Goal: Information Seeking & Learning: Learn about a topic

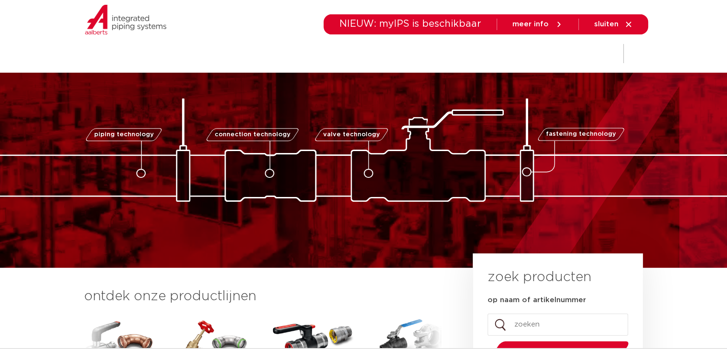
click at [143, 171] on icon at bounding box center [141, 174] width 10 height 10
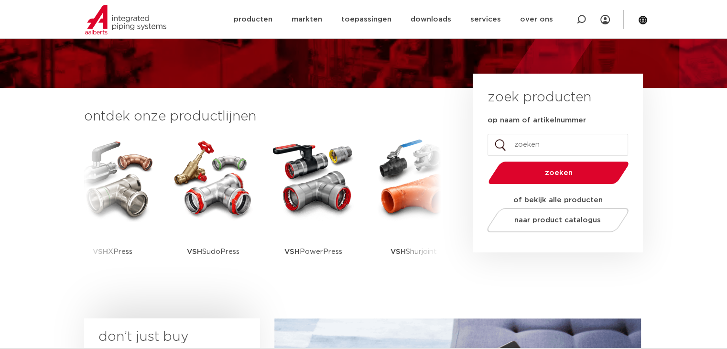
scroll to position [187, 0]
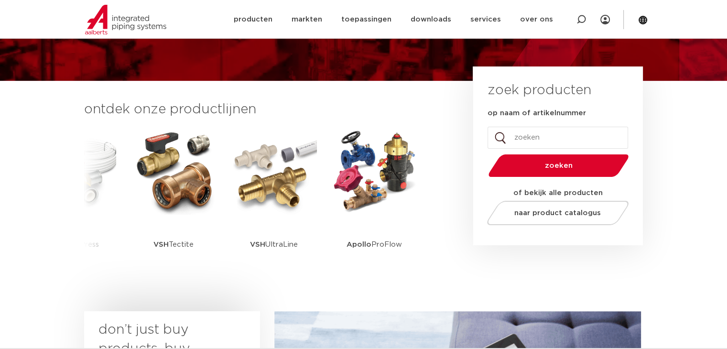
click at [503, 137] on input "op naam of artikelnummer" at bounding box center [558, 138] width 141 height 22
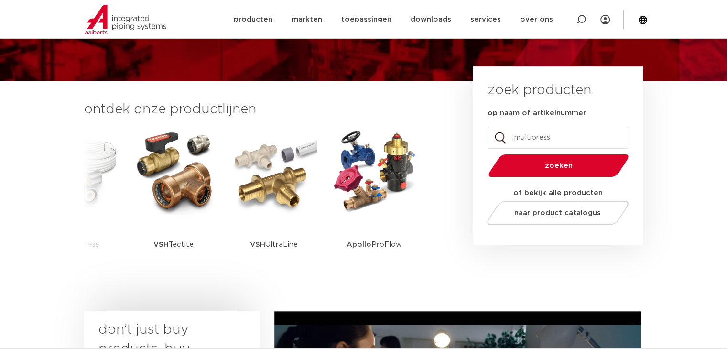
type input "multipress"
click at [484, 153] on button "zoeken" at bounding box center [558, 165] width 148 height 24
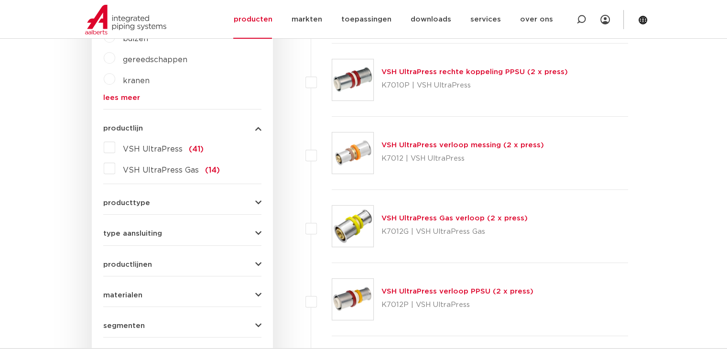
scroll to position [413, 0]
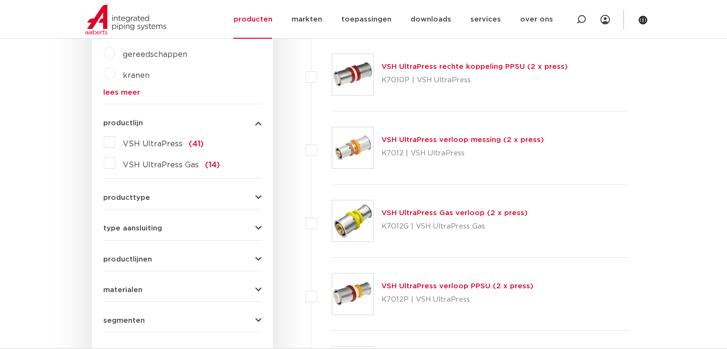
click at [135, 218] on div "type aansluiting press (48) Rp - binnendraad cilindrisch (BSPT) (12) buiseind (…" at bounding box center [182, 224] width 158 height 15
click at [141, 225] on span "type aansluiting" at bounding box center [132, 228] width 59 height 7
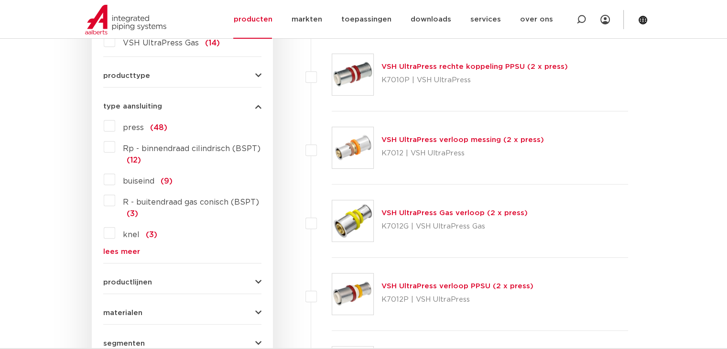
scroll to position [405, 0]
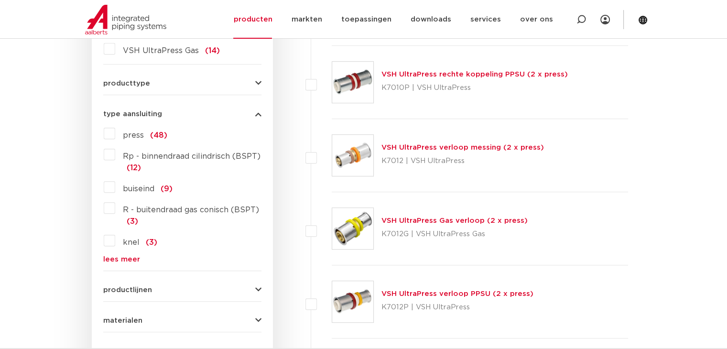
click at [149, 83] on button "producttype" at bounding box center [182, 83] width 158 height 7
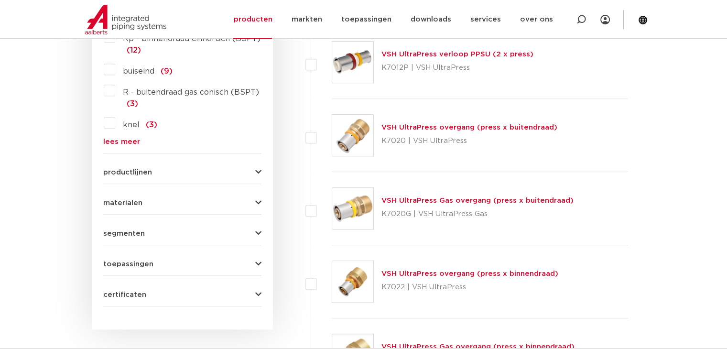
scroll to position [644, 0]
click at [226, 163] on div "productlijnen VSH SmartPress maak een keuze VSH SmartPress afsluiters VSH Smart…" at bounding box center [182, 168] width 158 height 15
click at [197, 174] on button "productlijnen" at bounding box center [182, 172] width 158 height 7
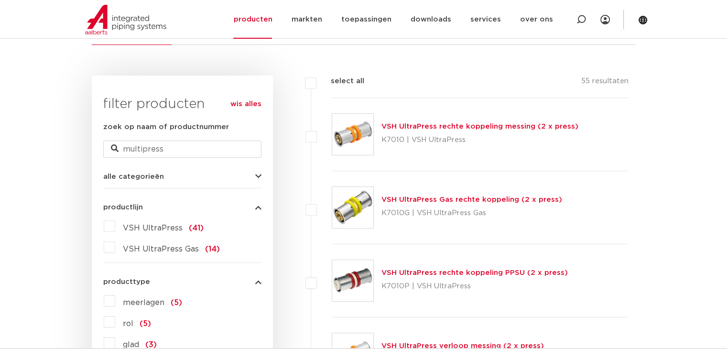
scroll to position [218, 0]
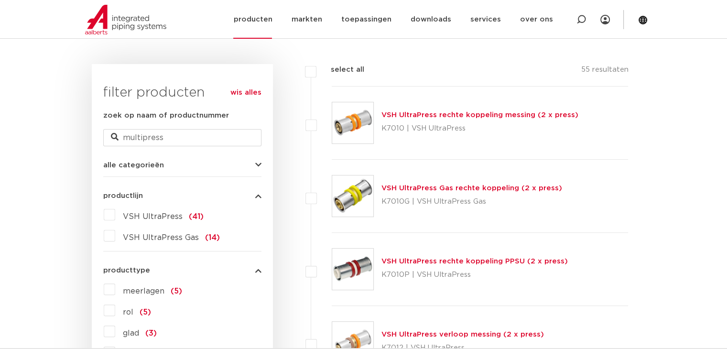
click at [271, 10] on link "producten" at bounding box center [252, 19] width 39 height 39
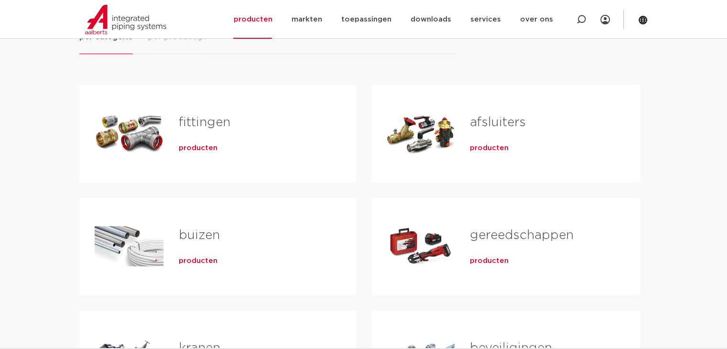
scroll to position [155, 0]
click at [190, 144] on span "producten" at bounding box center [198, 147] width 39 height 10
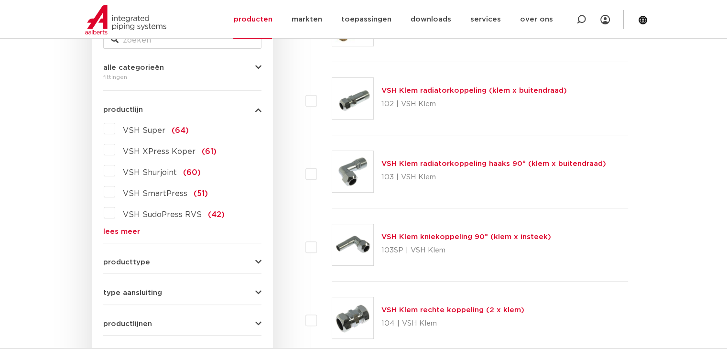
click at [122, 228] on link "lees meer" at bounding box center [182, 231] width 158 height 7
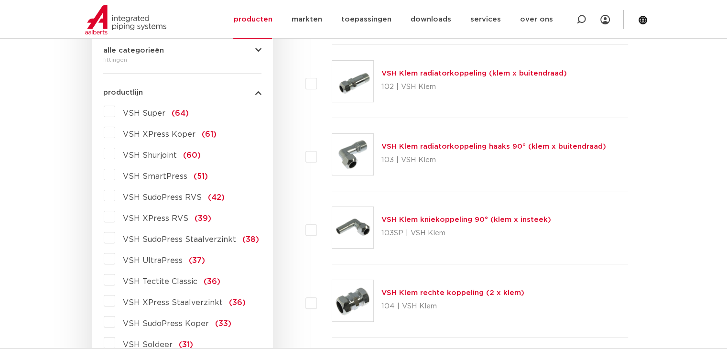
scroll to position [232, 0]
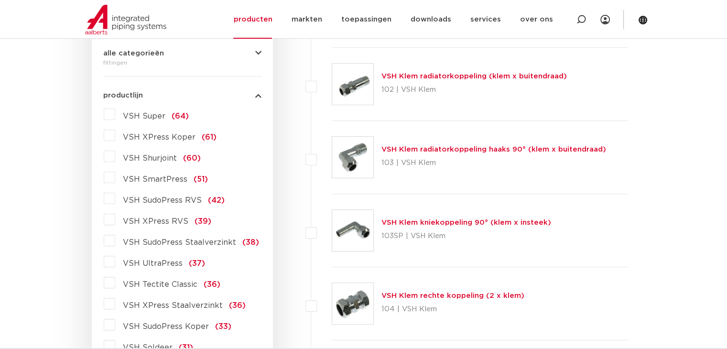
click at [115, 117] on label "VSH Super (64)" at bounding box center [152, 114] width 74 height 15
click at [0, 0] on input "VSH Super (64)" at bounding box center [0, 0] width 0 height 0
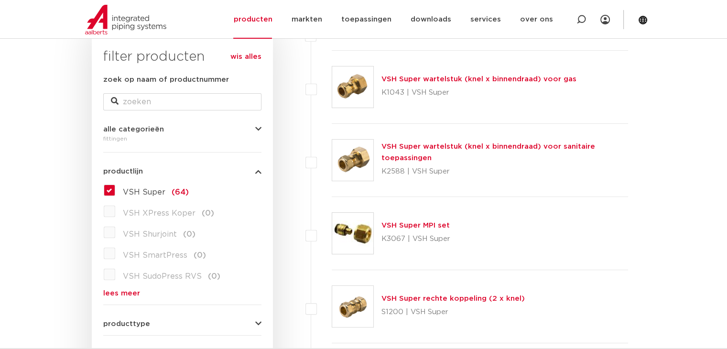
scroll to position [163, 0]
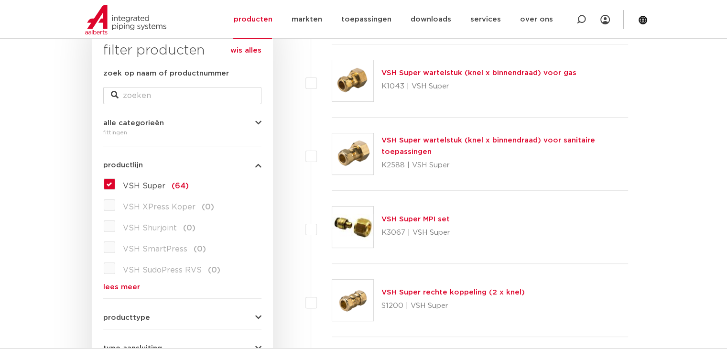
click at [115, 183] on label "VSH Super (64)" at bounding box center [152, 183] width 74 height 15
click at [0, 0] on input "VSH Super (64)" at bounding box center [0, 0] width 0 height 0
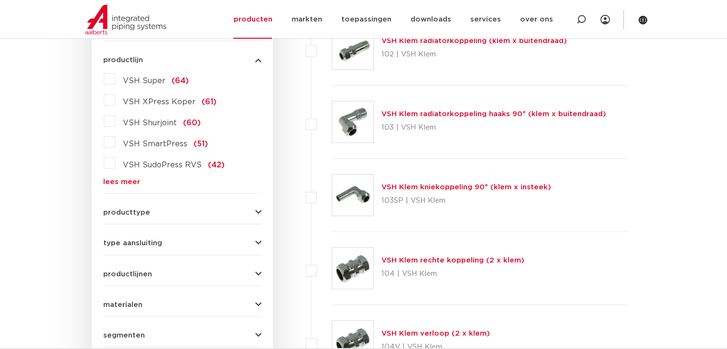
click at [192, 218] on form "zoek op naam of productnummer alle categorieën fittingen fittingen afsluiters b…" at bounding box center [182, 186] width 158 height 446
click at [230, 215] on button "producttype" at bounding box center [182, 212] width 158 height 7
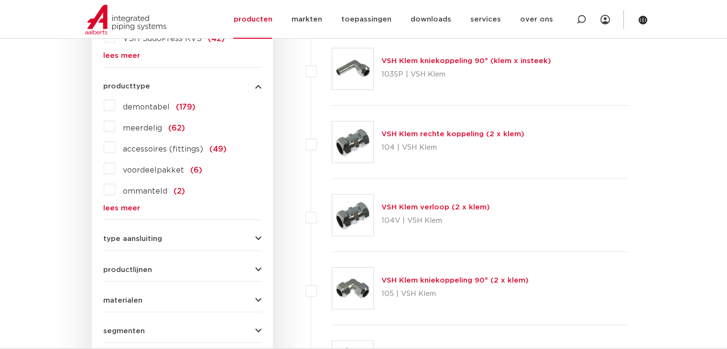
scroll to position [416, 0]
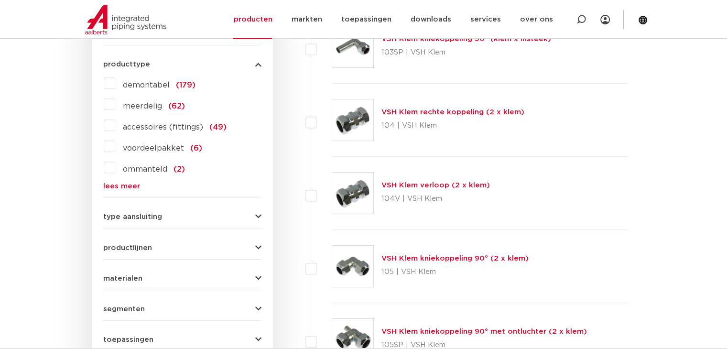
click at [230, 215] on button "type aansluiting" at bounding box center [182, 216] width 158 height 7
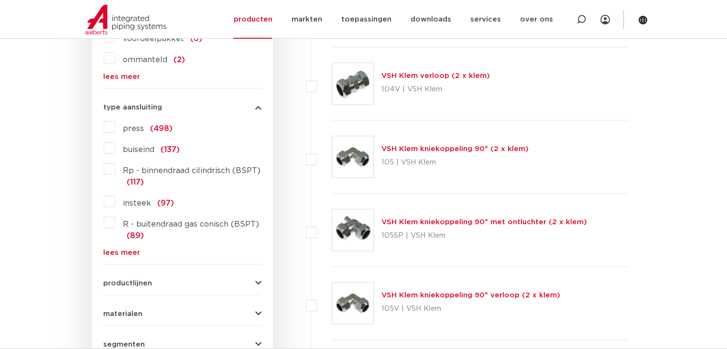
scroll to position [528, 0]
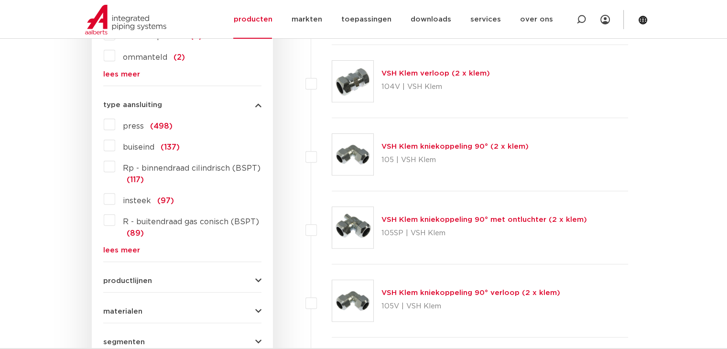
click at [120, 248] on link "lees meer" at bounding box center [182, 250] width 158 height 7
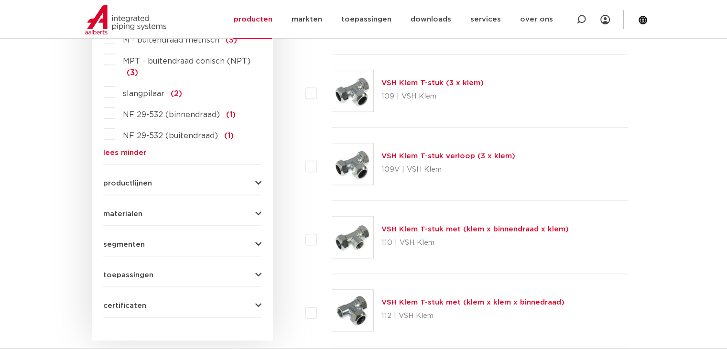
scroll to position [1098, 0]
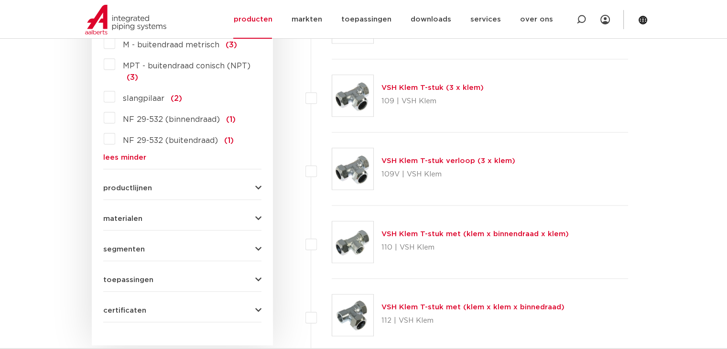
click at [165, 186] on button "productlijnen" at bounding box center [182, 188] width 158 height 7
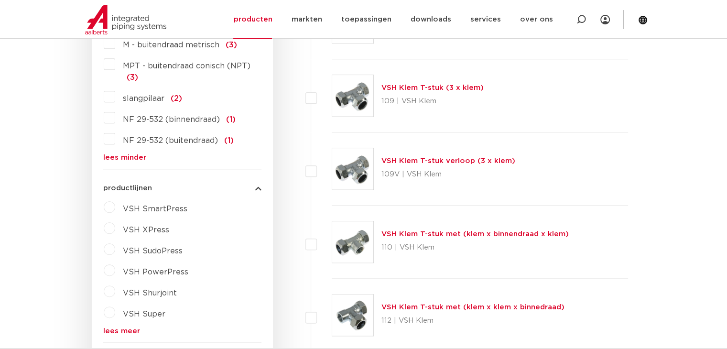
click at [115, 229] on label "VSH XPress" at bounding box center [142, 227] width 54 height 15
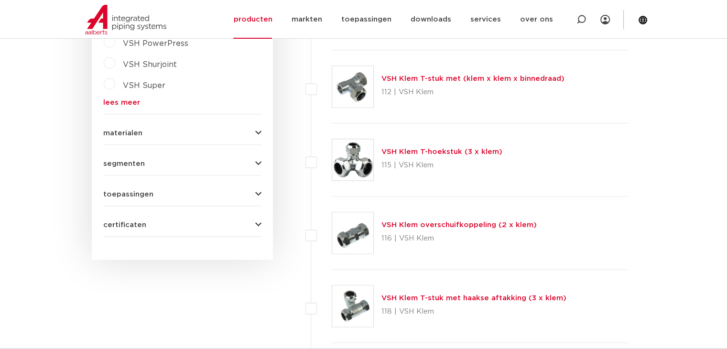
scroll to position [1313, 0]
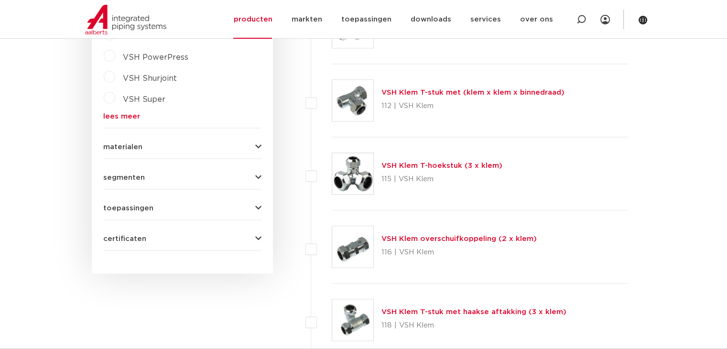
click at [178, 143] on button "materialen" at bounding box center [182, 146] width 158 height 7
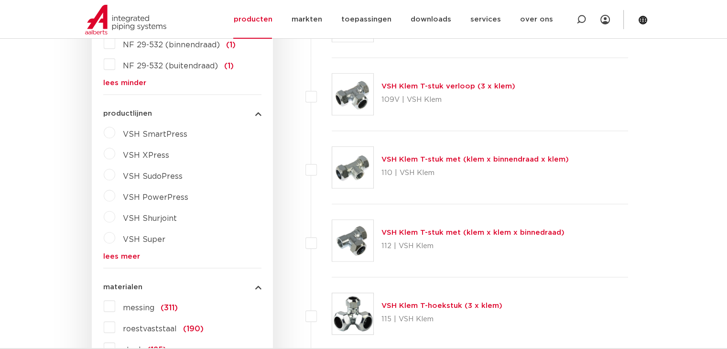
scroll to position [1137, 0]
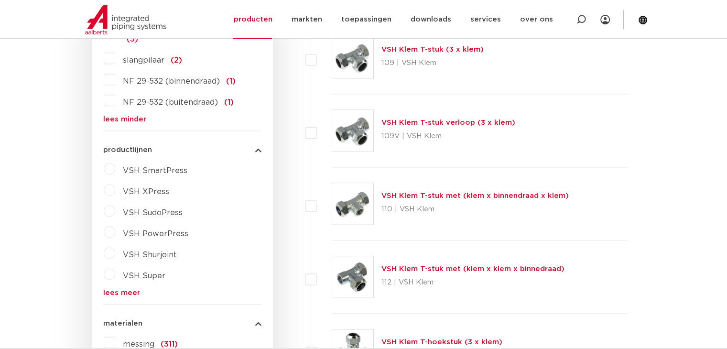
click at [156, 169] on span "VSH SmartPress" at bounding box center [155, 171] width 65 height 8
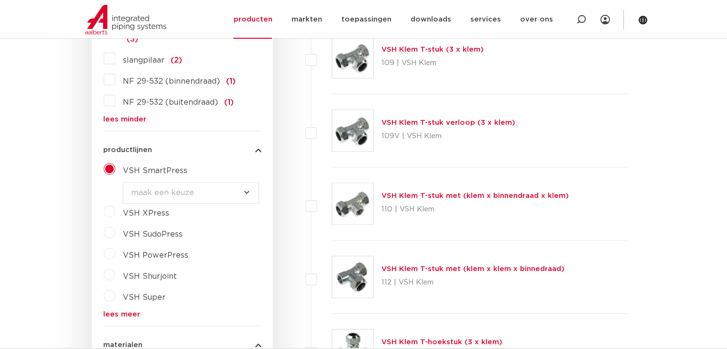
click at [215, 188] on select "maak een keuze VSH SmartPress afsluiters VSH SmartPress fittingen" at bounding box center [191, 193] width 136 height 22
select select "44529"
click at [123, 182] on select "maak een keuze VSH SmartPress afsluiters VSH SmartPress fittingen" at bounding box center [191, 193] width 136 height 22
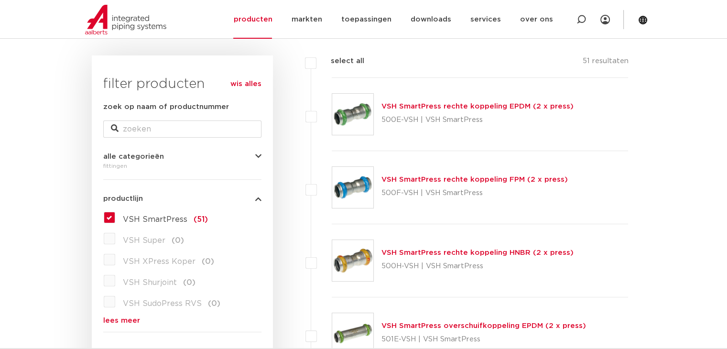
scroll to position [189, 0]
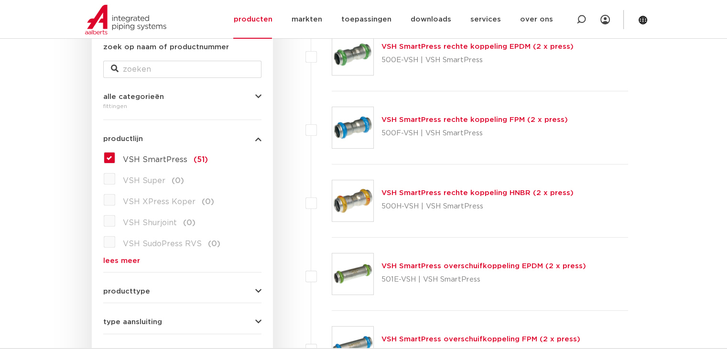
click at [115, 157] on label "VSH SmartPress (51)" at bounding box center [161, 157] width 93 height 15
click at [0, 0] on input "VSH SmartPress (51)" at bounding box center [0, 0] width 0 height 0
click at [115, 161] on label "VSH SmartPress (51)" at bounding box center [161, 157] width 93 height 15
click at [0, 0] on input "VSH SmartPress (51)" at bounding box center [0, 0] width 0 height 0
click at [104, 13] on img at bounding box center [125, 20] width 81 height 30
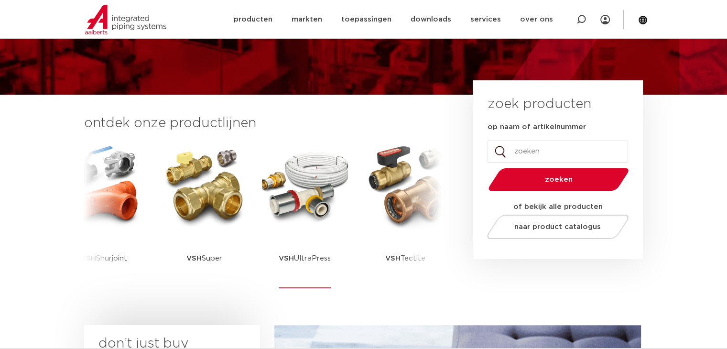
click at [318, 234] on p "VSH UltraPress" at bounding box center [305, 258] width 52 height 60
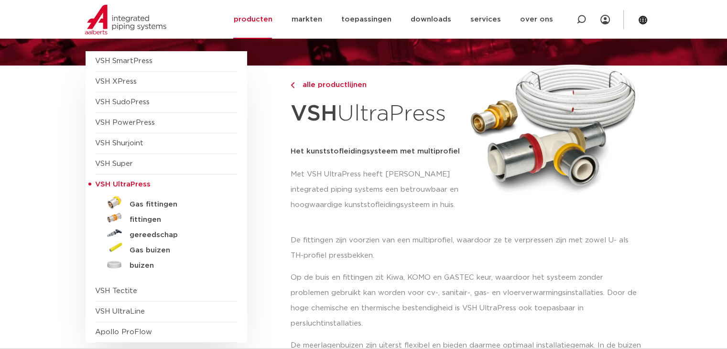
scroll to position [120, 0]
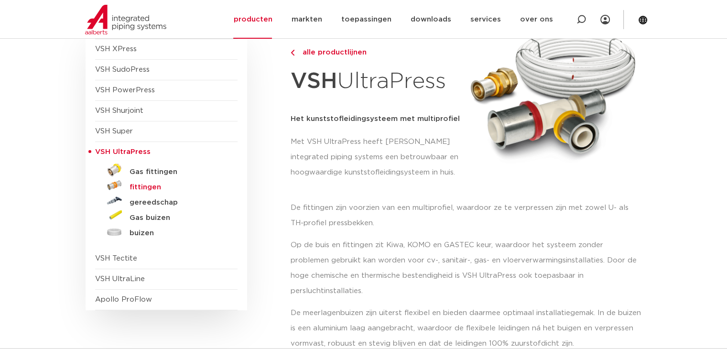
click at [149, 187] on h5 "fittingen" at bounding box center [177, 187] width 95 height 9
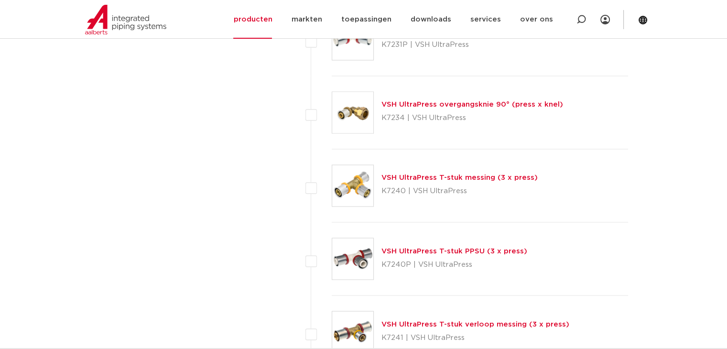
scroll to position [1632, 0]
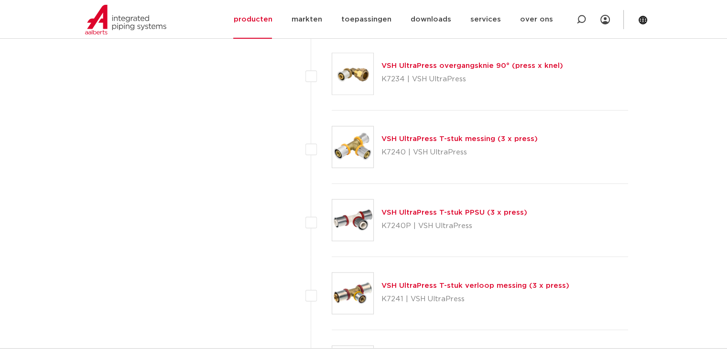
click at [470, 208] on link "VSH UltraPress T-stuk PPSU (3 x press)" at bounding box center [454, 211] width 146 height 7
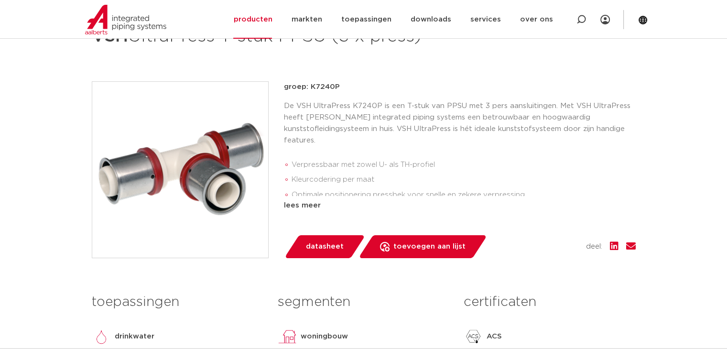
scroll to position [163, 0]
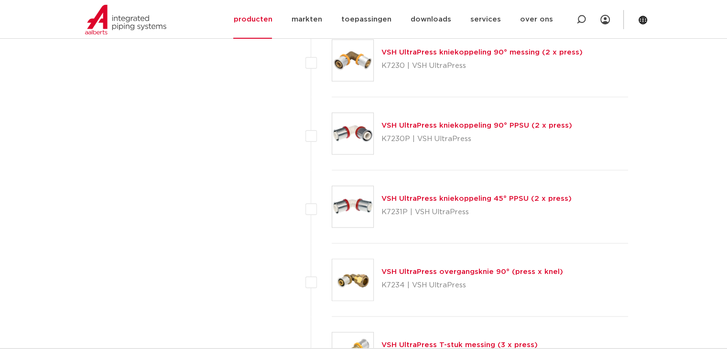
scroll to position [1426, 0]
click at [414, 122] on link "VSH UltraPress kniekoppeling 90° PPSU (2 x press)" at bounding box center [476, 125] width 191 height 7
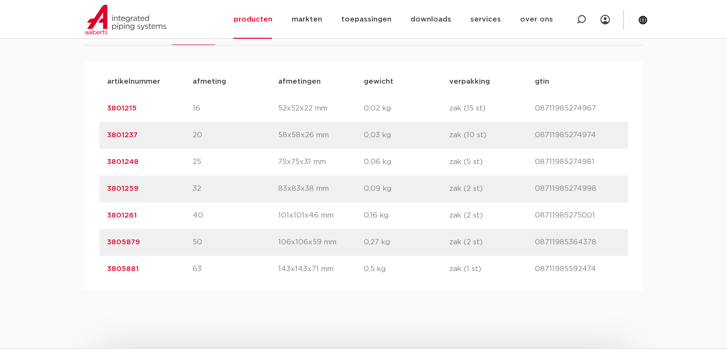
scroll to position [641, 0]
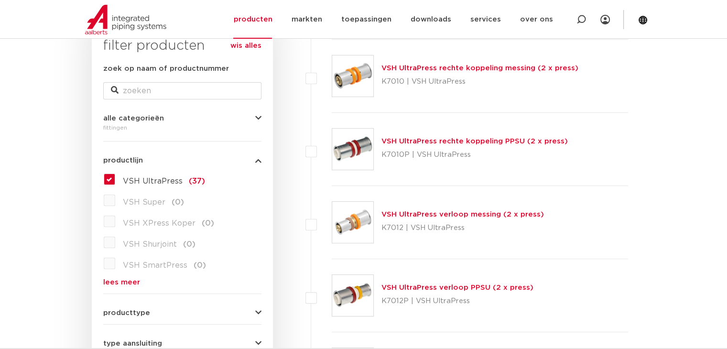
scroll to position [167, 0]
click at [444, 140] on link "VSH UltraPress rechte koppeling PPSU (2 x press)" at bounding box center [474, 141] width 186 height 7
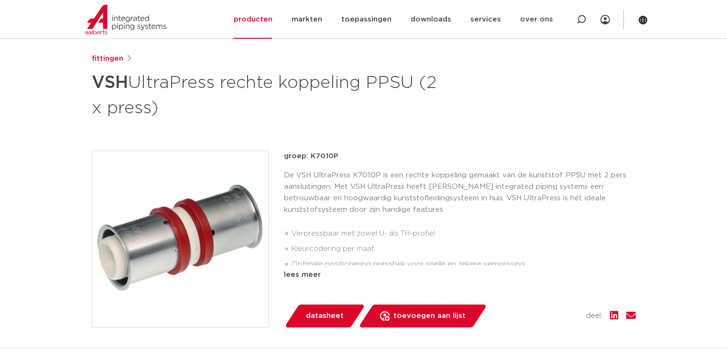
scroll to position [117, 0]
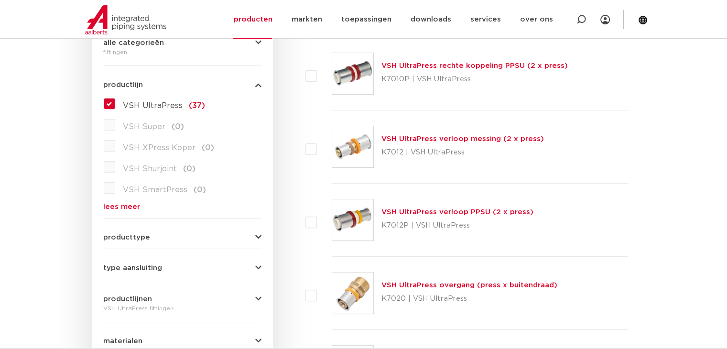
scroll to position [243, 0]
click at [438, 218] on p "K7012P | VSH UltraPress" at bounding box center [457, 225] width 152 height 15
click at [438, 212] on link "VSH UltraPress verloop PPSU (2 x press)" at bounding box center [457, 211] width 152 height 7
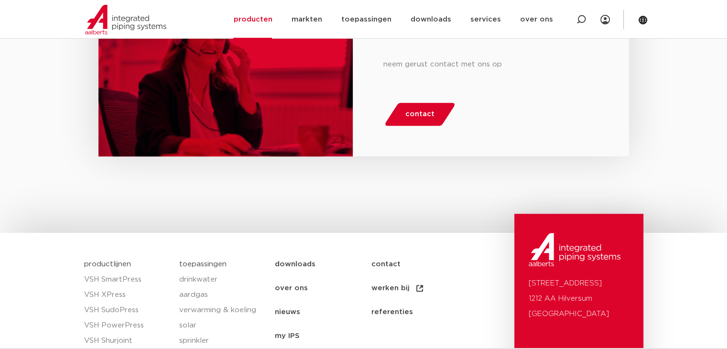
scroll to position [880, 0]
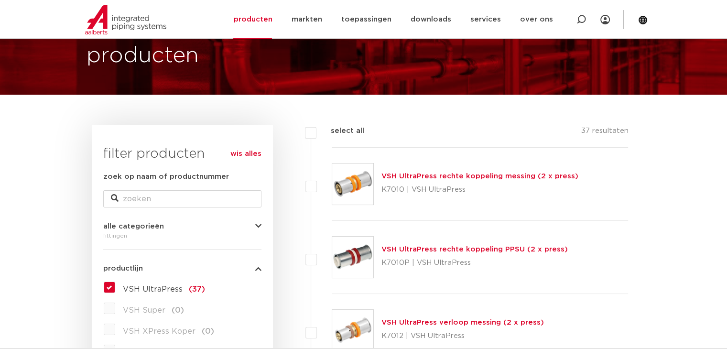
scroll to position [59, 0]
click at [444, 177] on link "VSH UltraPress rechte koppeling messing (2 x press)" at bounding box center [479, 176] width 197 height 7
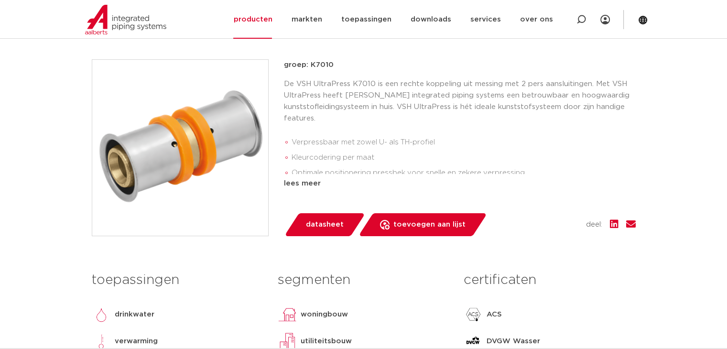
scroll to position [208, 0]
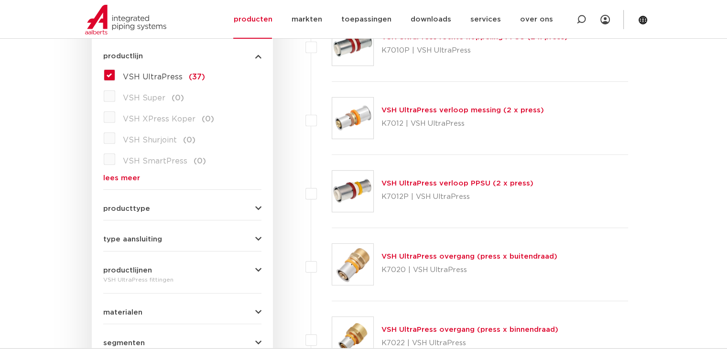
scroll to position [272, 0]
click at [437, 254] on link "VSH UltraPress overgang (press x buitendraad)" at bounding box center [469, 255] width 176 height 7
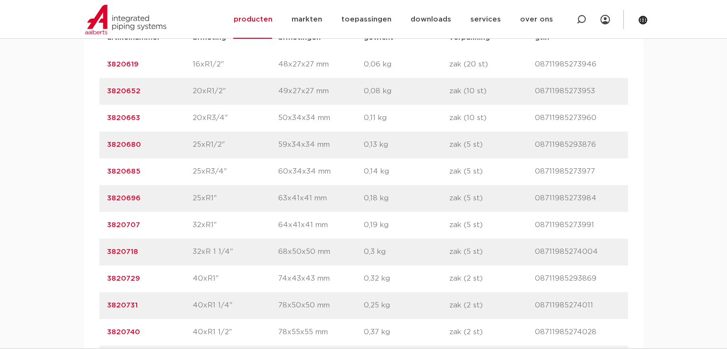
scroll to position [685, 0]
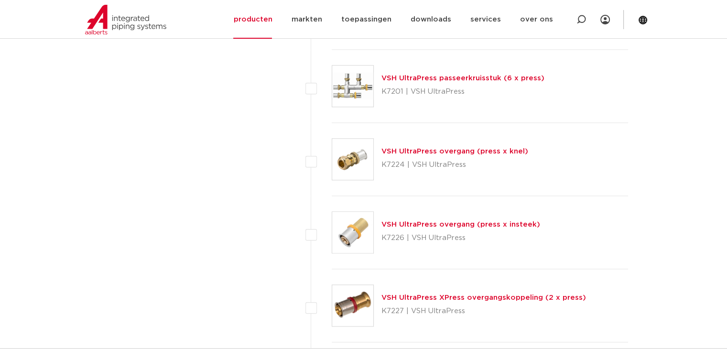
scroll to position [952, 0]
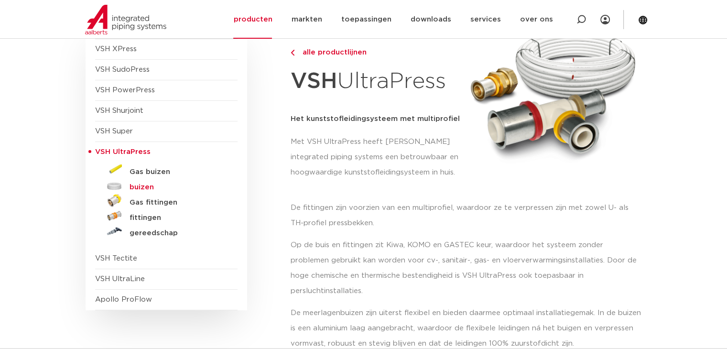
click at [152, 186] on h5 "buizen" at bounding box center [177, 187] width 95 height 9
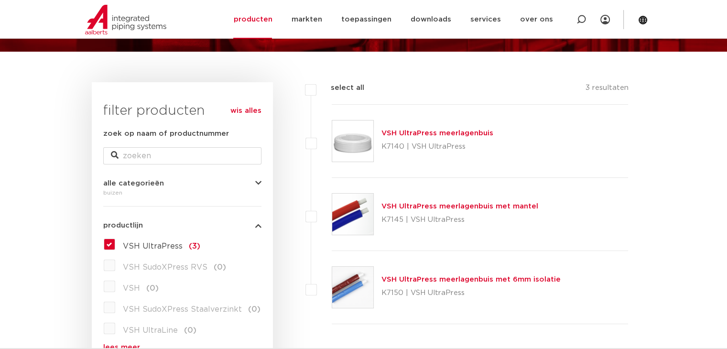
scroll to position [103, 0]
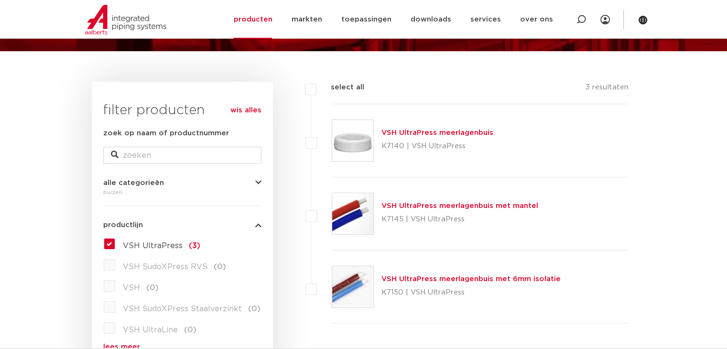
click at [434, 132] on link "VSH UltraPress meerlagenbuis" at bounding box center [437, 132] width 112 height 7
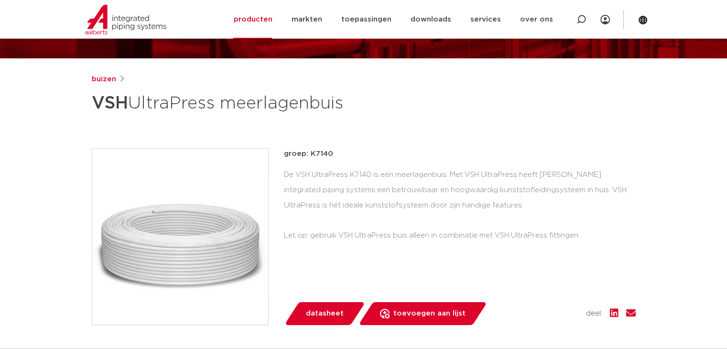
scroll to position [96, 0]
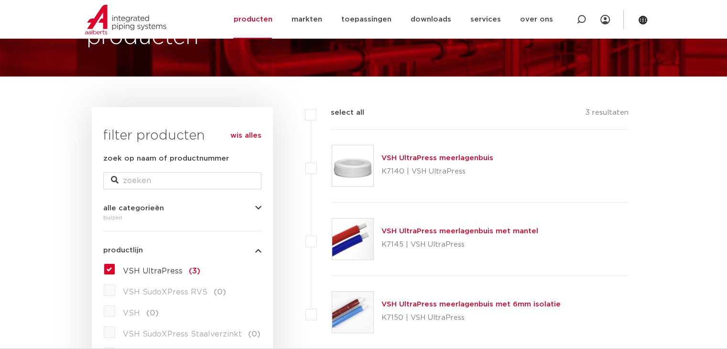
scroll to position [76, 0]
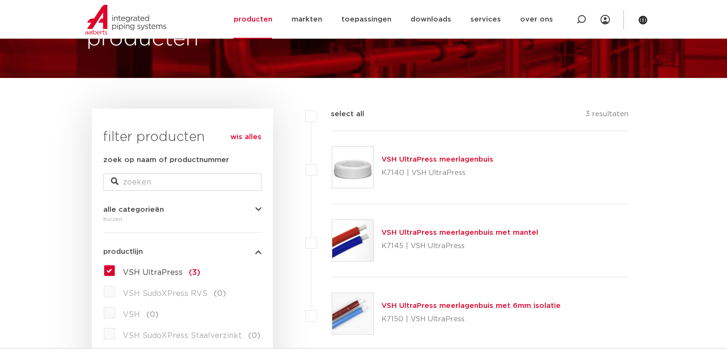
click at [437, 156] on link "VSH UltraPress meerlagenbuis" at bounding box center [437, 159] width 112 height 7
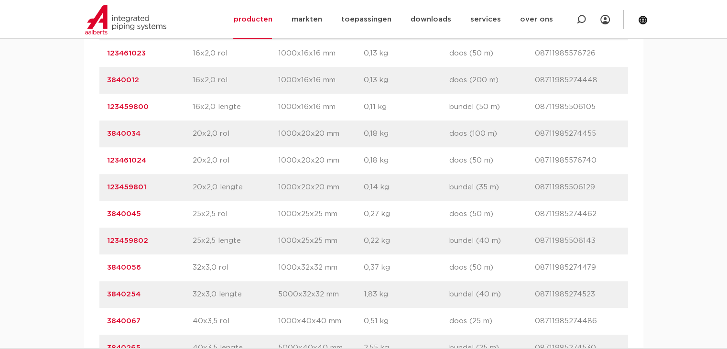
scroll to position [726, 0]
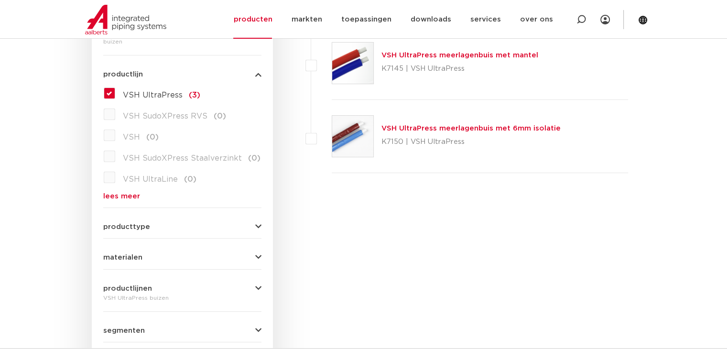
scroll to position [260, 0]
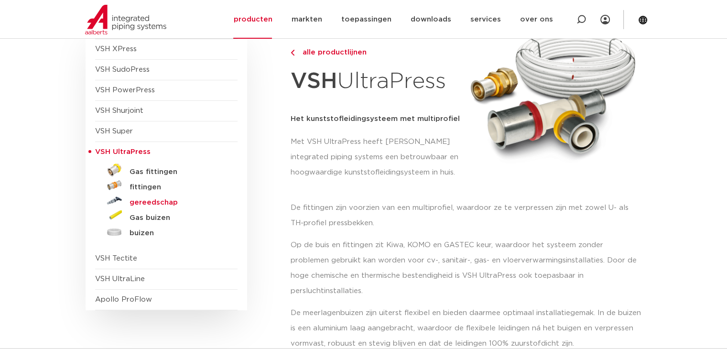
click at [159, 201] on h5 "gereedschap" at bounding box center [177, 202] width 95 height 9
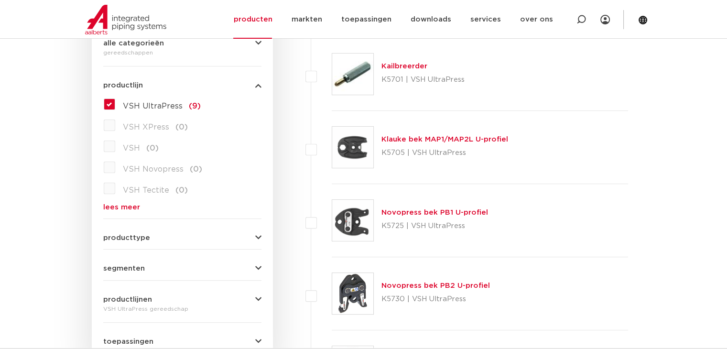
scroll to position [242, 0]
click at [182, 300] on button "productlijnen" at bounding box center [182, 299] width 158 height 7
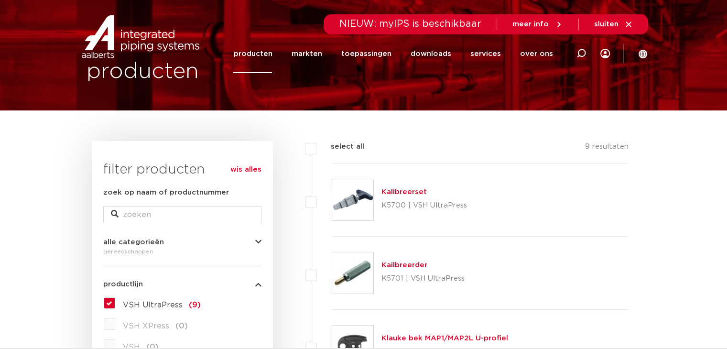
scroll to position [0, 0]
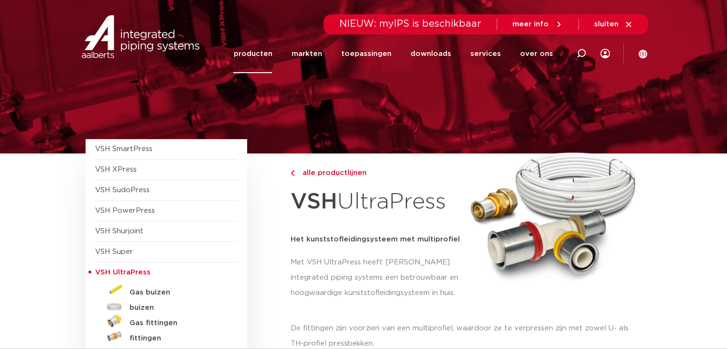
click at [157, 33] on img at bounding box center [140, 36] width 122 height 43
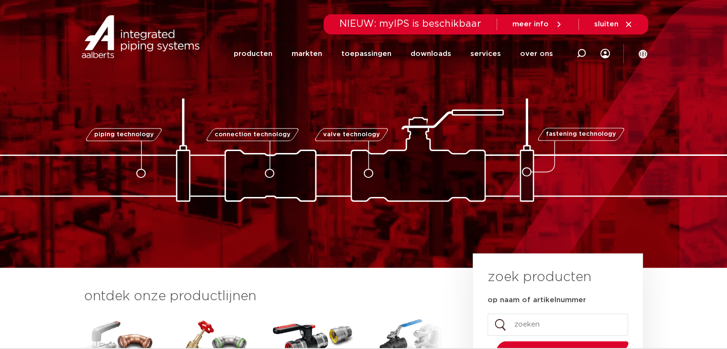
click at [372, 139] on link "valve technology" at bounding box center [352, 134] width 76 height 13
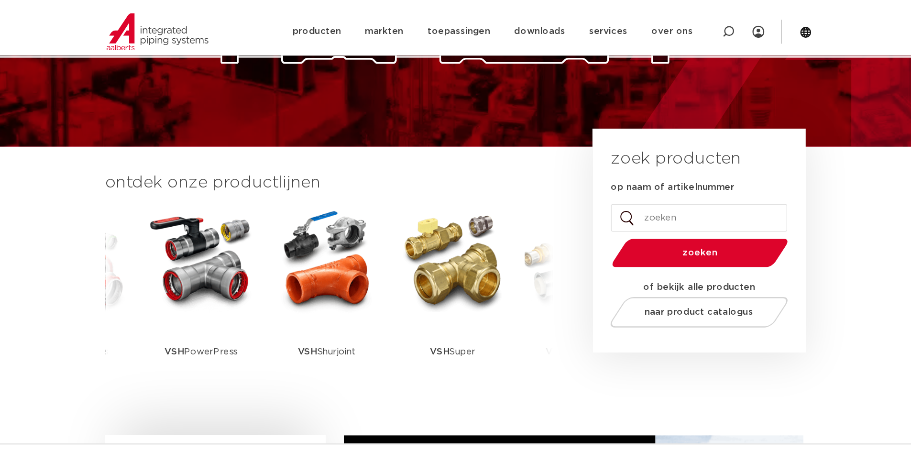
scroll to position [156, 0]
